Goal: Task Accomplishment & Management: Manage account settings

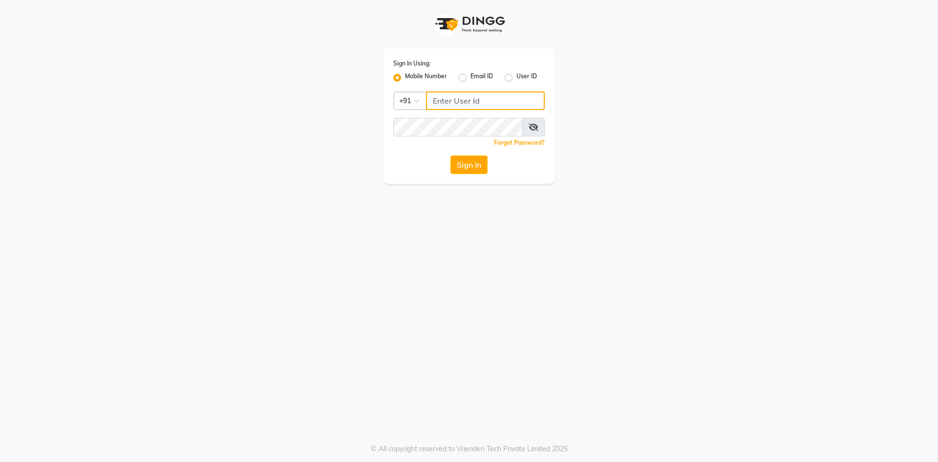
click at [450, 103] on input "Username" at bounding box center [485, 100] width 119 height 19
click at [467, 104] on input "Username" at bounding box center [485, 100] width 119 height 19
click at [446, 96] on input "Username" at bounding box center [485, 100] width 119 height 19
click at [455, 105] on input "Username" at bounding box center [485, 100] width 119 height 19
click at [464, 105] on input "Username" at bounding box center [485, 100] width 119 height 19
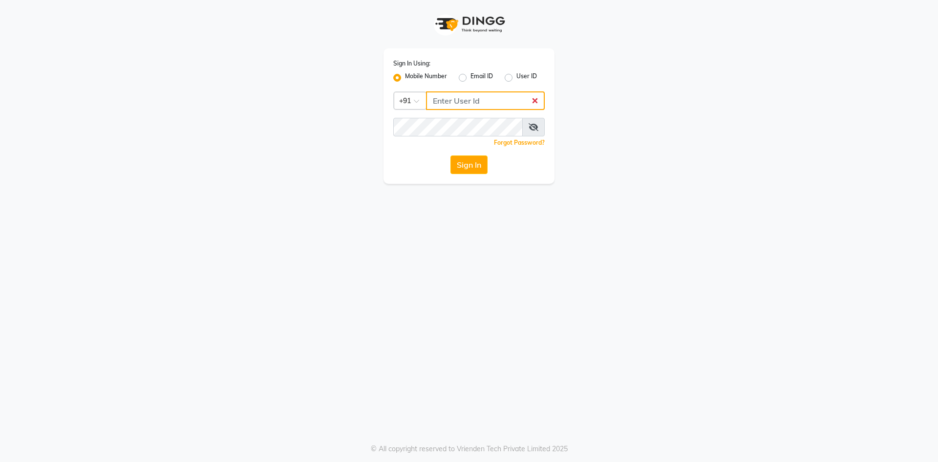
click at [464, 105] on input "Username" at bounding box center [485, 100] width 119 height 19
click at [500, 100] on input "Username" at bounding box center [485, 100] width 119 height 19
type input "9702721948"
click at [533, 130] on icon at bounding box center [534, 127] width 10 height 8
click at [450, 155] on button "Sign In" at bounding box center [468, 164] width 37 height 19
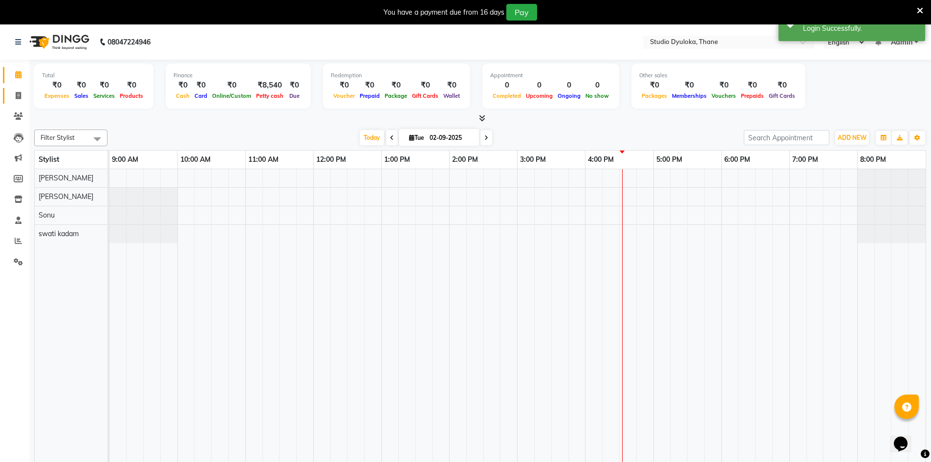
click at [17, 102] on link "Invoice" at bounding box center [14, 96] width 23 height 16
select select "service"
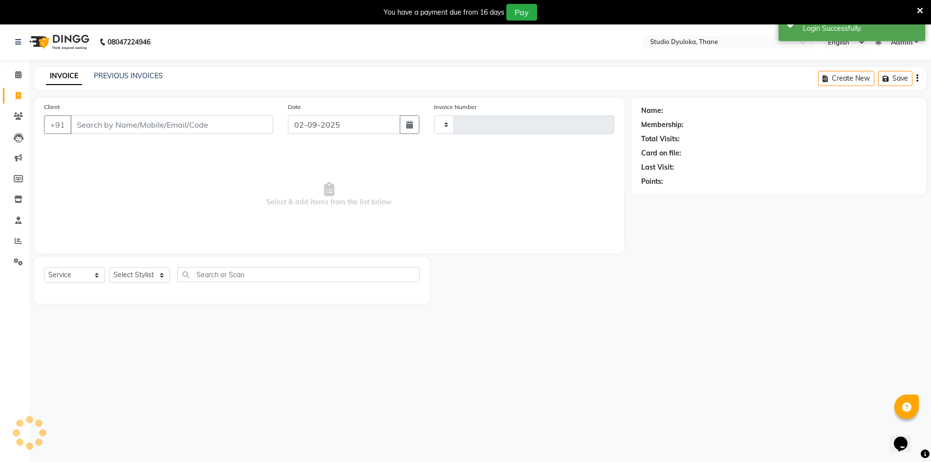
type input "0205"
select select "6575"
click at [14, 217] on span at bounding box center [18, 220] width 17 height 11
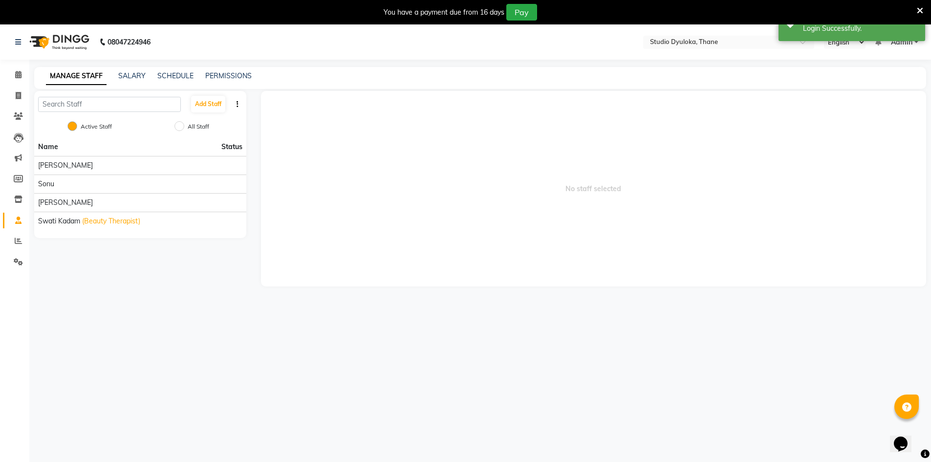
click at [15, 213] on link "Staff" at bounding box center [14, 220] width 23 height 16
click at [15, 218] on icon at bounding box center [18, 219] width 6 height 7
click at [22, 123] on link "Clients" at bounding box center [14, 116] width 23 height 16
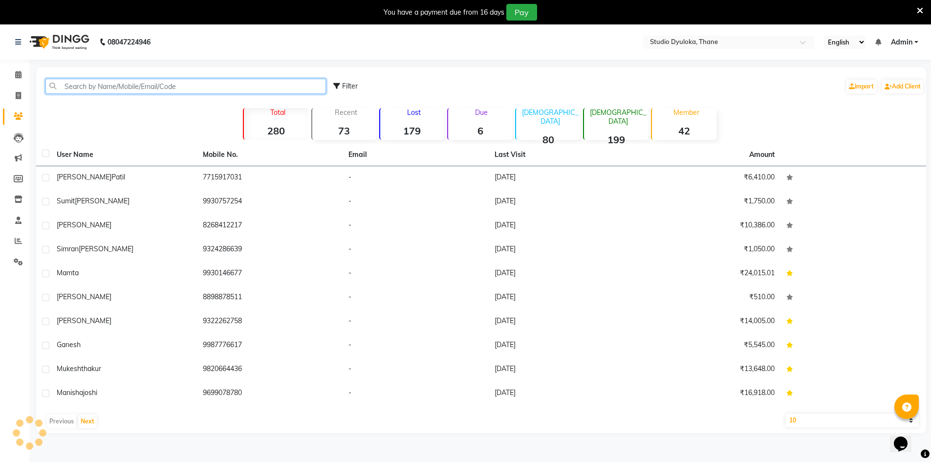
click at [93, 86] on input "text" at bounding box center [185, 86] width 280 height 15
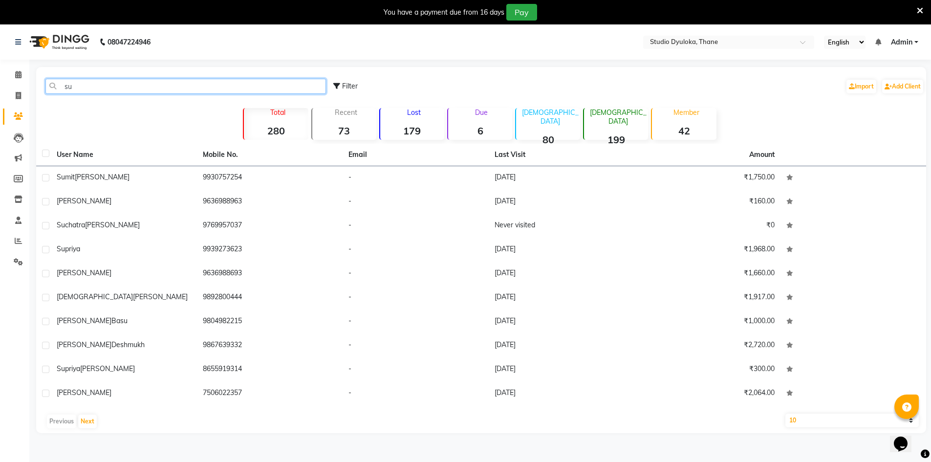
type input "s"
